Goal: Transaction & Acquisition: Purchase product/service

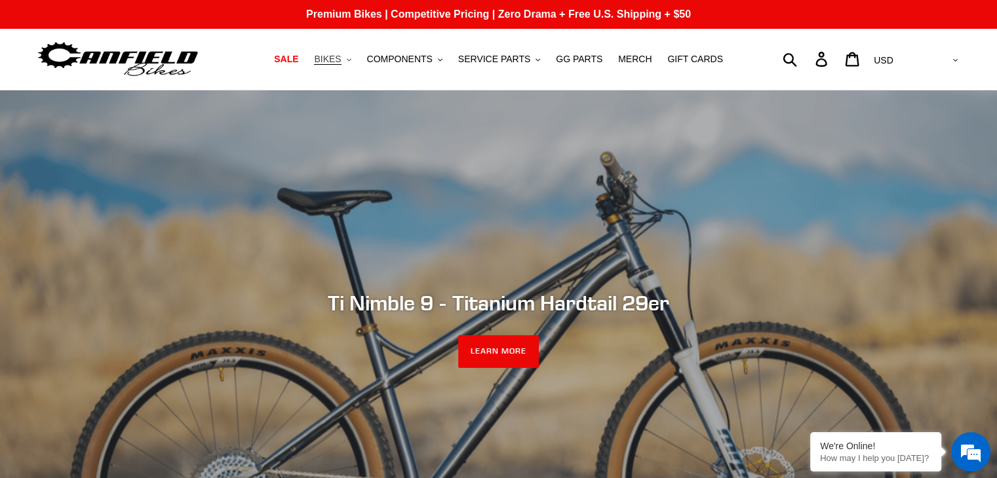
click at [341, 57] on span "BIKES" at bounding box center [327, 59] width 27 height 11
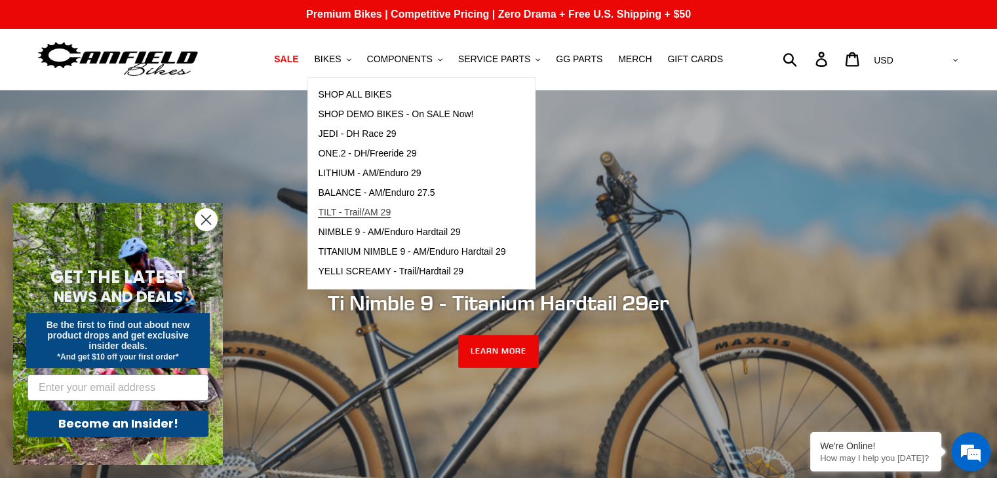
click at [383, 209] on span "TILT - Trail/AM 29" at bounding box center [354, 212] width 73 height 11
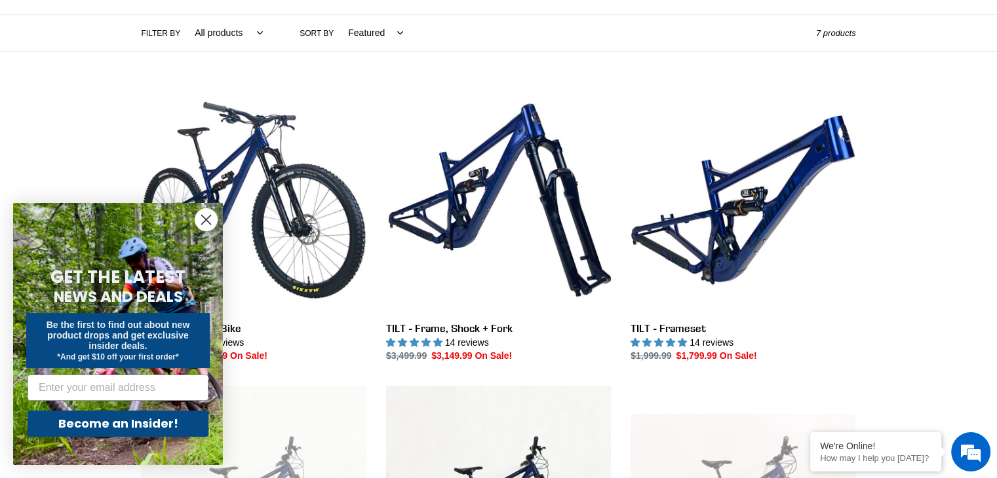
scroll to position [311, 0]
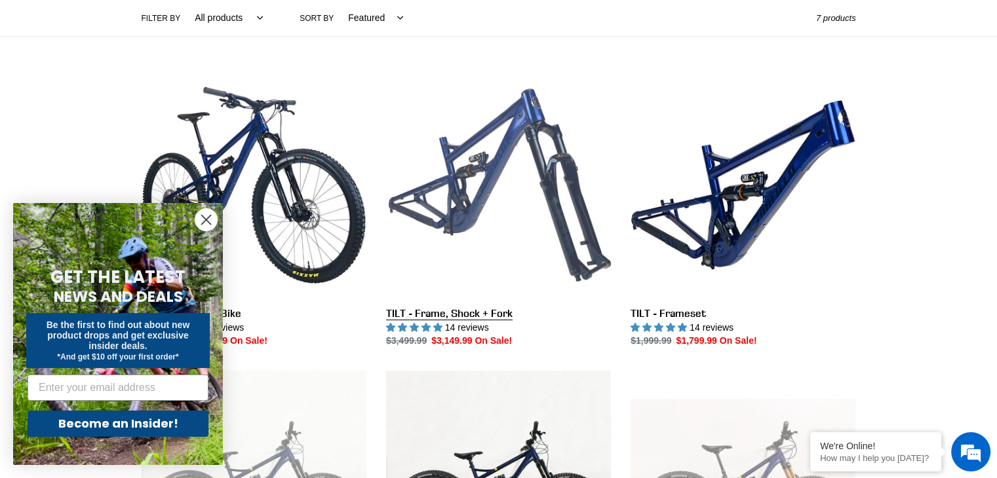
click at [509, 244] on link "TILT - Frame, Shock + Fork" at bounding box center [498, 211] width 225 height 276
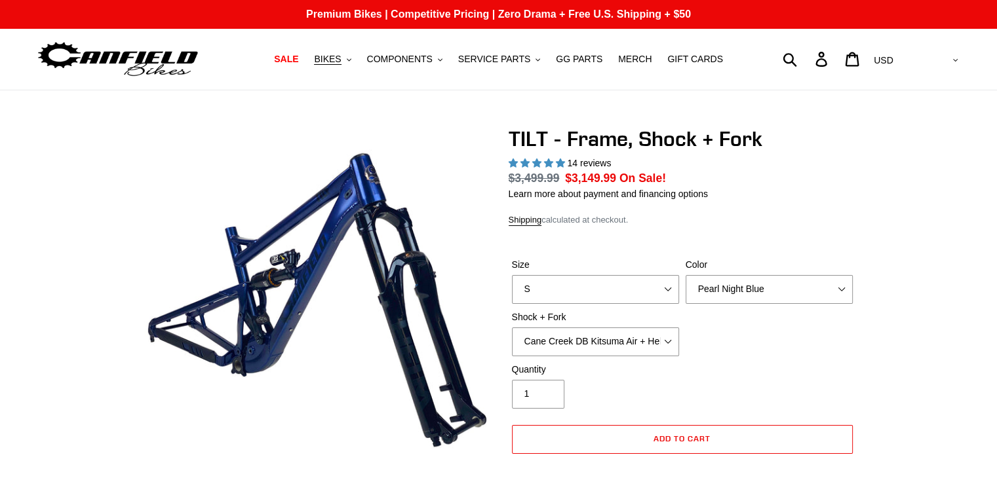
select select "highest-rating"
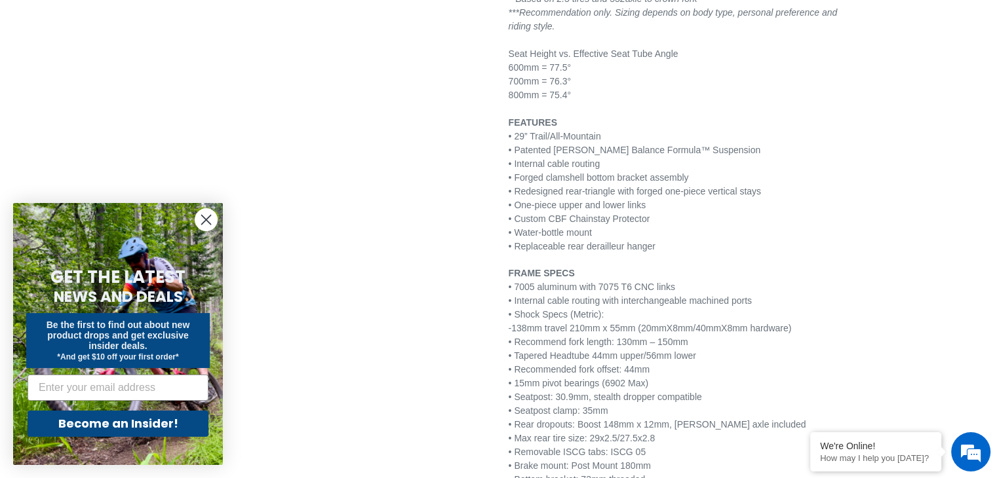
scroll to position [1538, 0]
